Goal: Navigation & Orientation: Find specific page/section

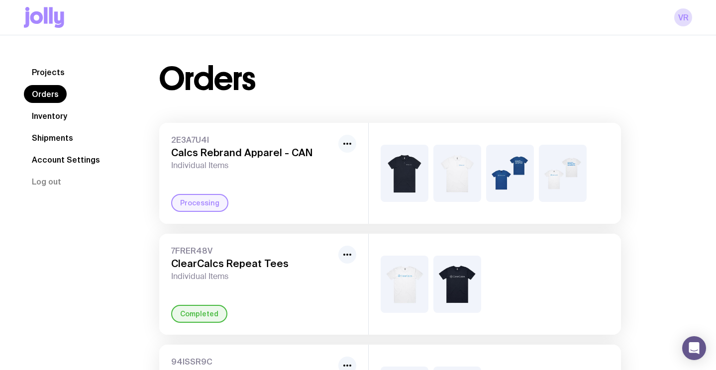
click at [340, 143] on button "button" at bounding box center [347, 144] width 18 height 18
click at [244, 163] on span "Individual Items" at bounding box center [252, 166] width 163 height 10
click at [516, 159] on img at bounding box center [510, 173] width 48 height 57
click at [41, 141] on link "Shipments" at bounding box center [52, 138] width 57 height 18
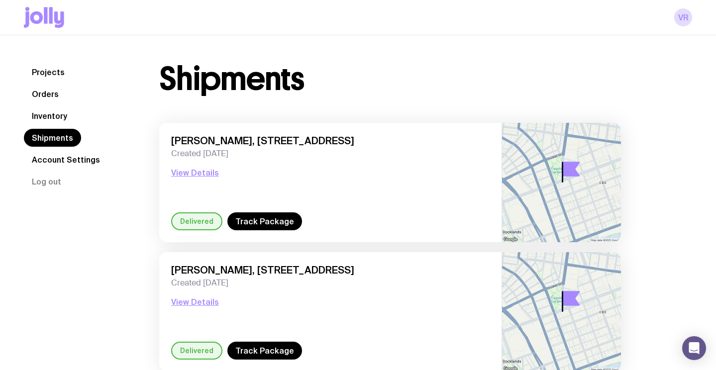
click at [47, 116] on link "Inventory" at bounding box center [49, 116] width 51 height 18
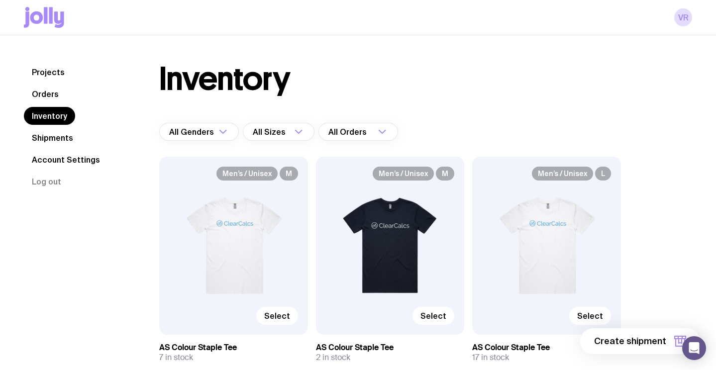
click at [47, 143] on link "Shipments" at bounding box center [52, 138] width 57 height 18
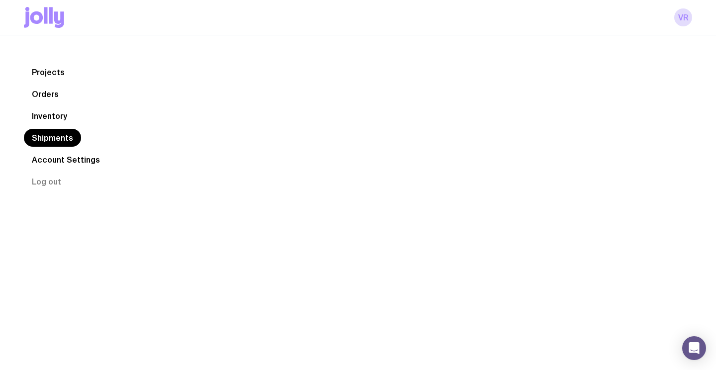
click at [64, 150] on nav "Projects Orders Inventory Shipments Account Settings Log out" at bounding box center [79, 126] width 111 height 127
